Goal: Task Accomplishment & Management: Use online tool/utility

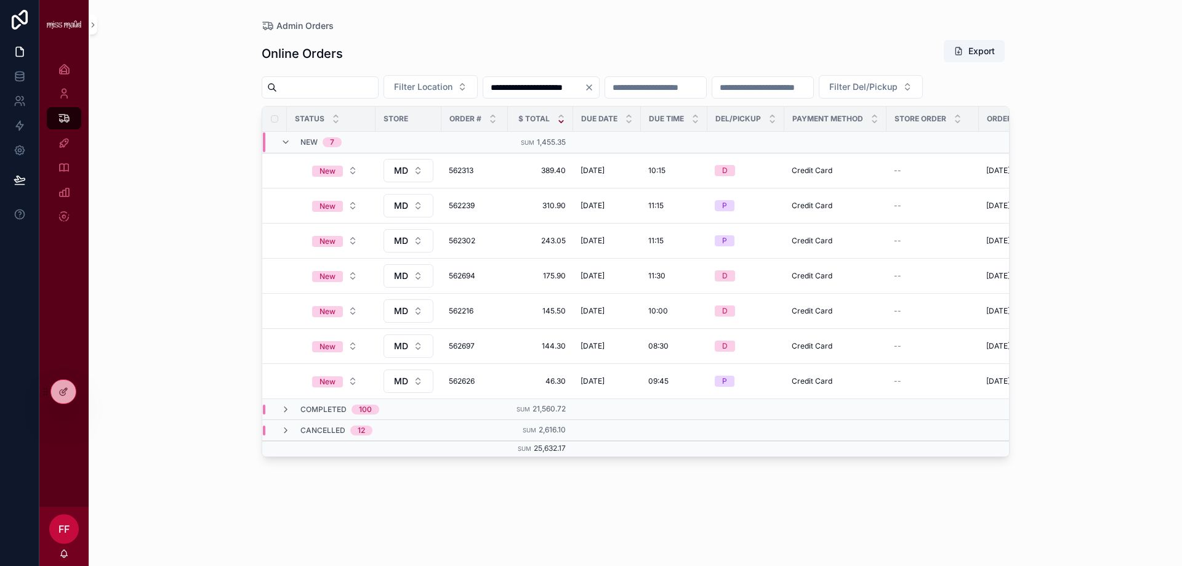
click at [167, 132] on div "**********" at bounding box center [635, 283] width 1093 height 566
